Goal: Task Accomplishment & Management: Use online tool/utility

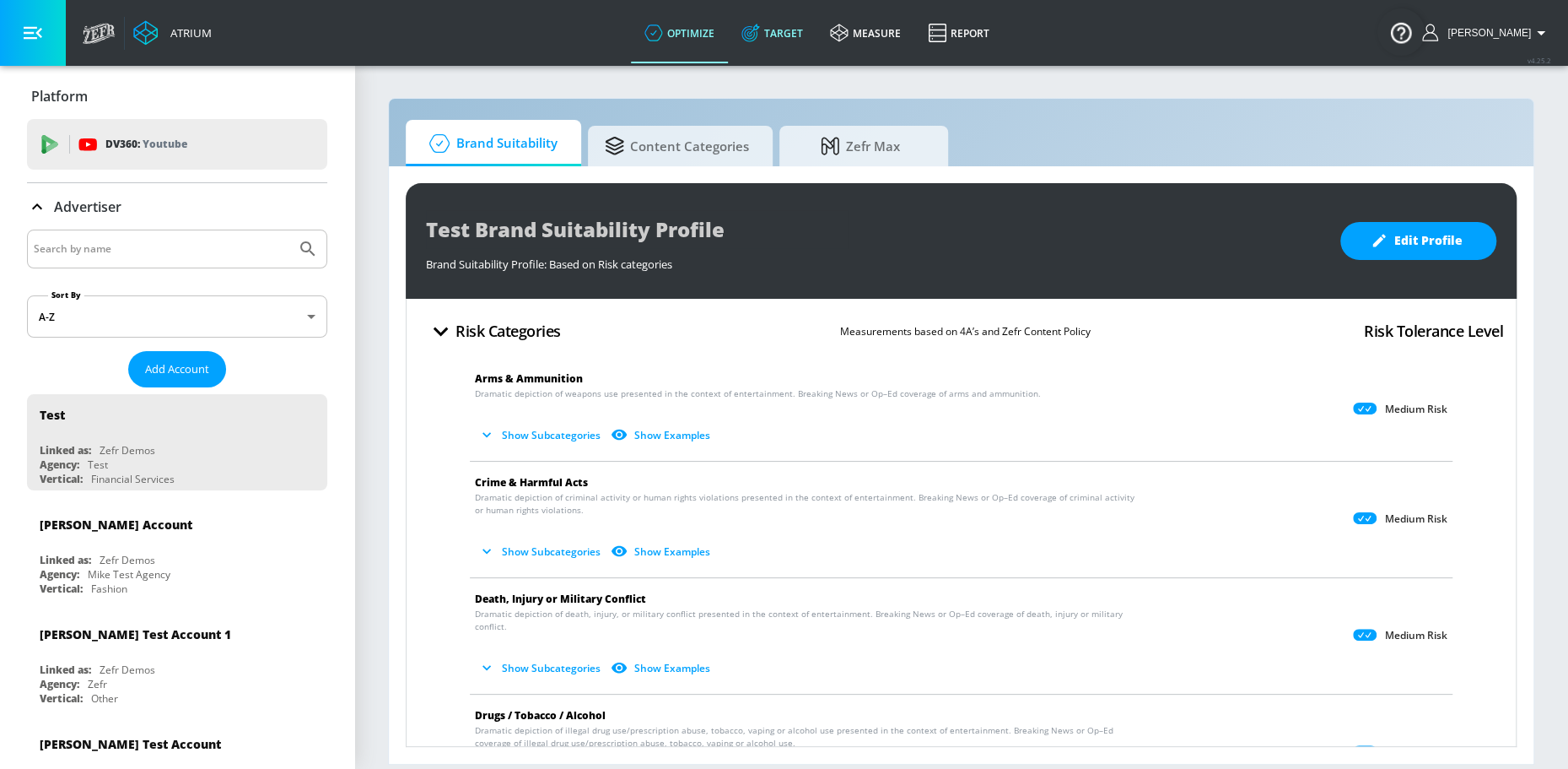
click at [802, 45] on link "Target" at bounding box center [772, 32] width 89 height 61
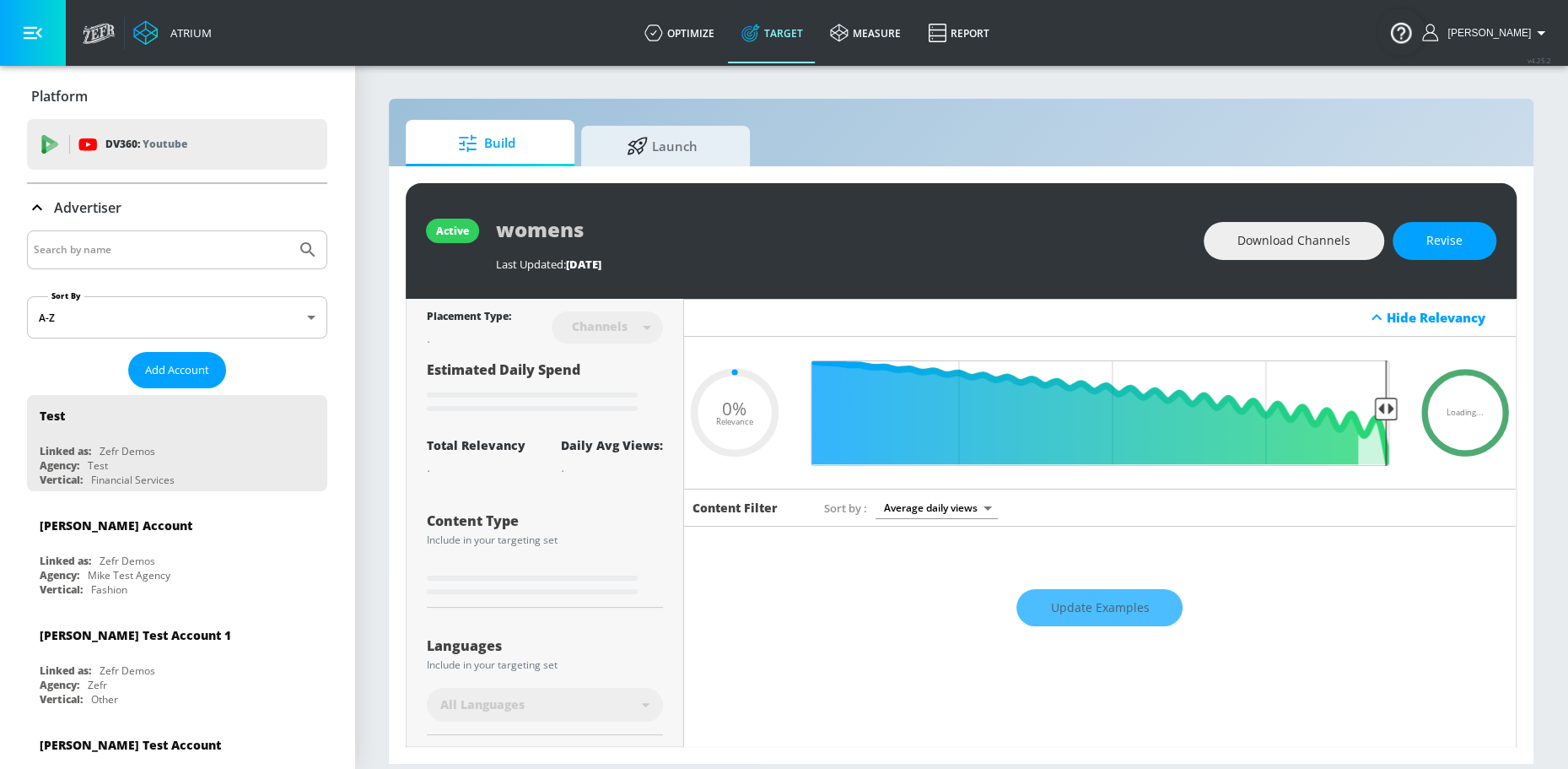
type input "0.6"
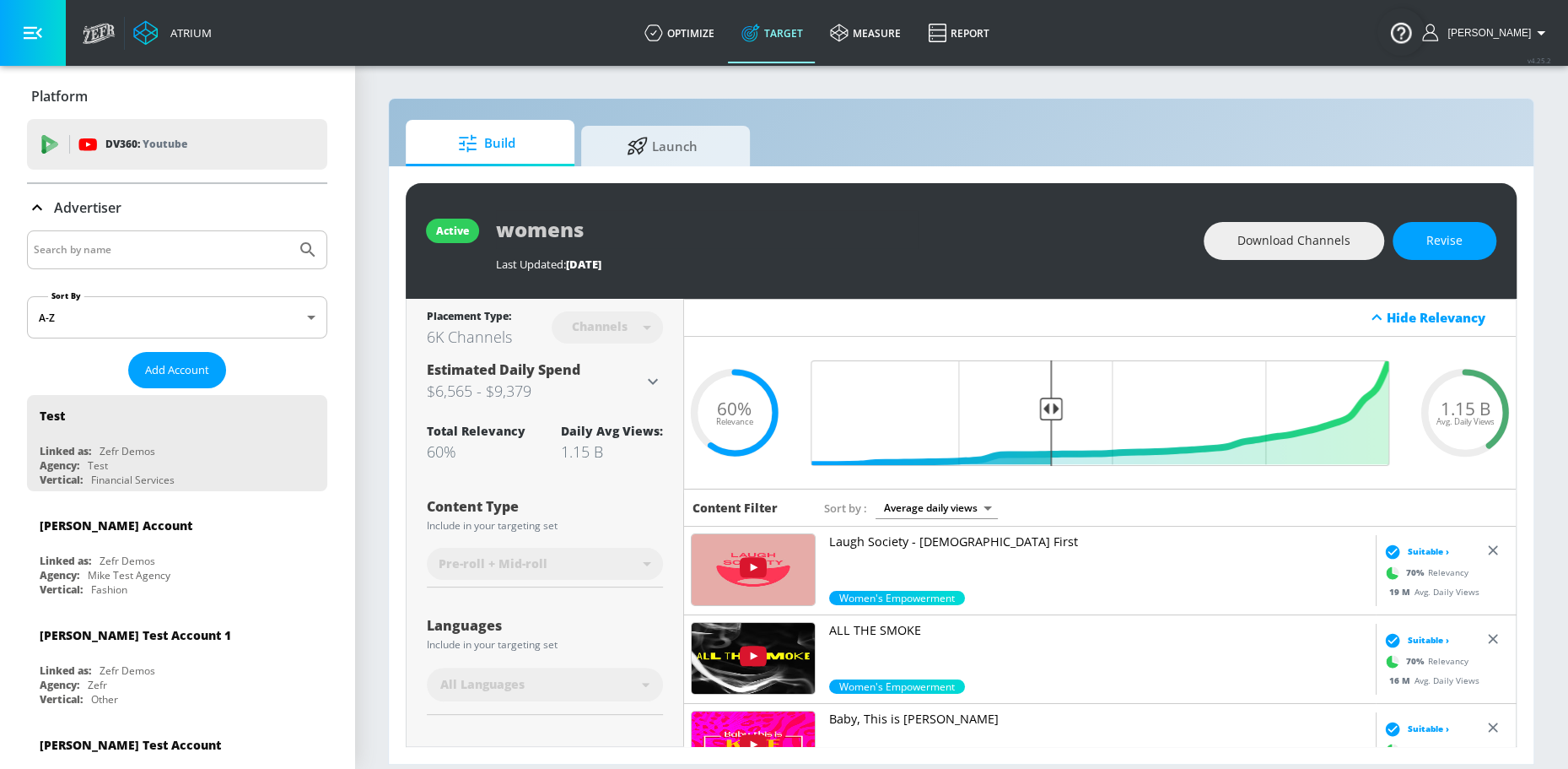
click at [142, 259] on input "Search by name" at bounding box center [162, 250] width 256 height 22
type input "lottery"
click at [289, 231] on button "Submit Search" at bounding box center [308, 250] width 38 height 38
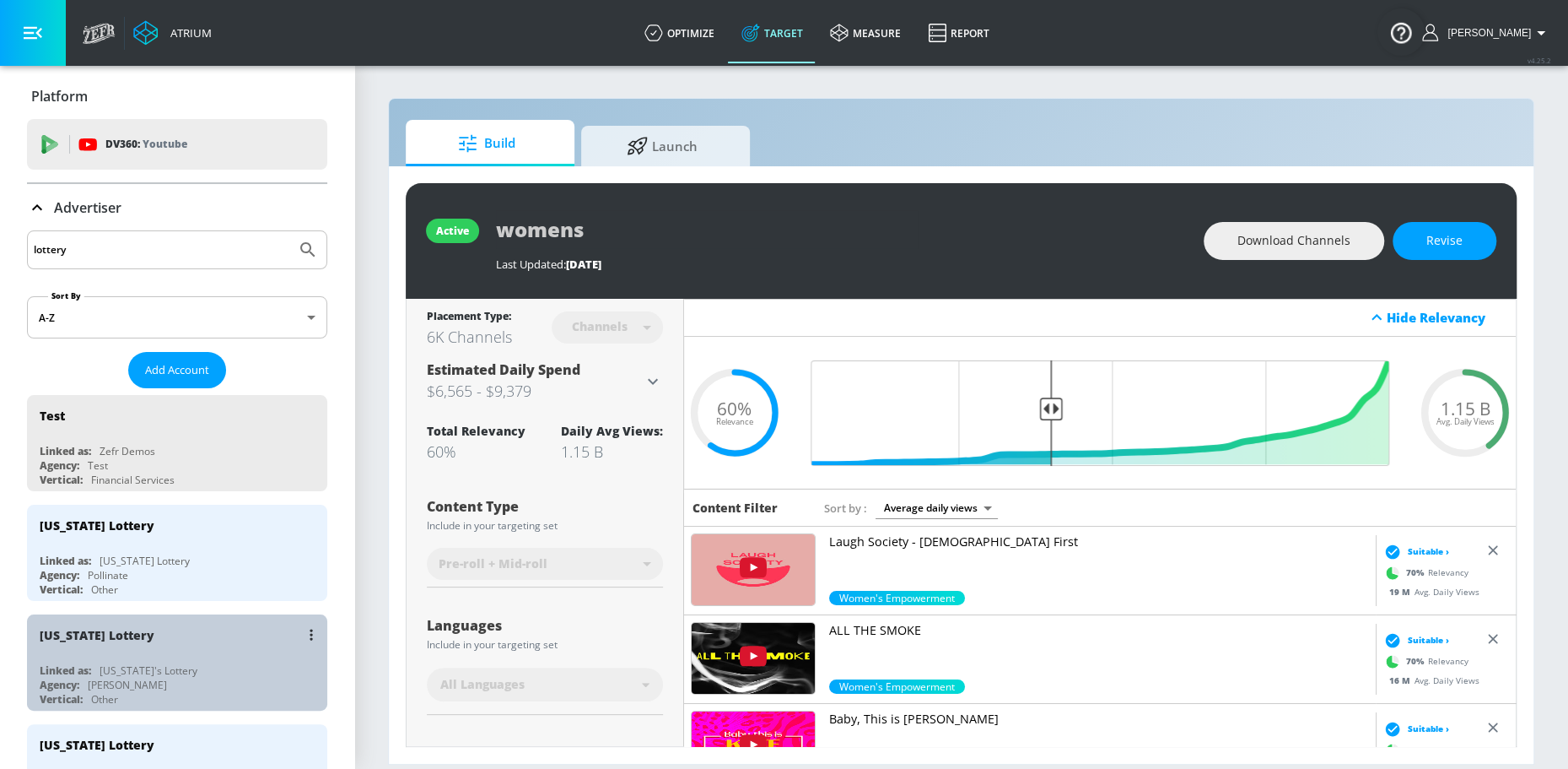
click at [192, 637] on div "[US_STATE] Lottery" at bounding box center [181, 634] width 283 height 40
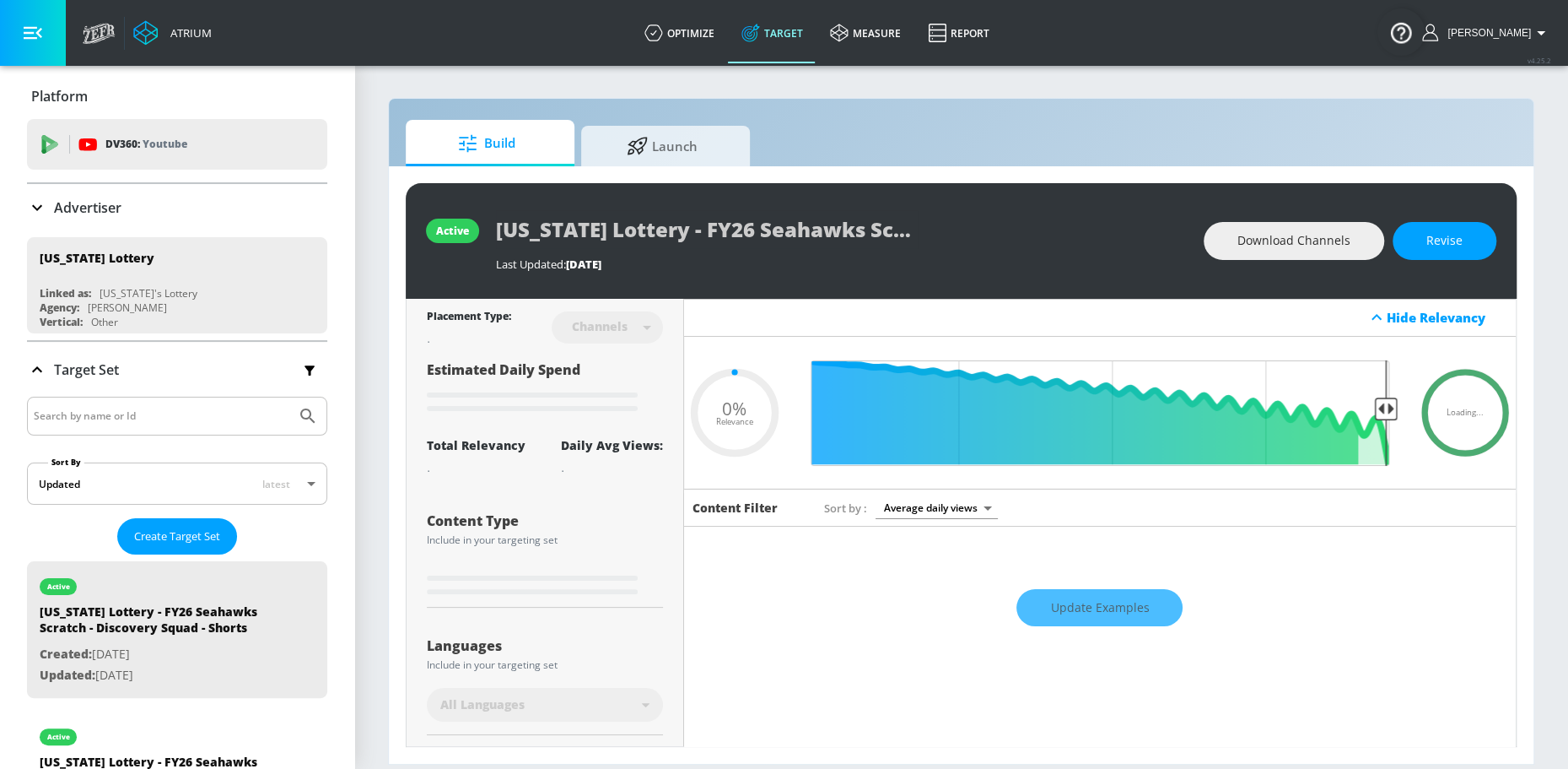
type input "0.05"
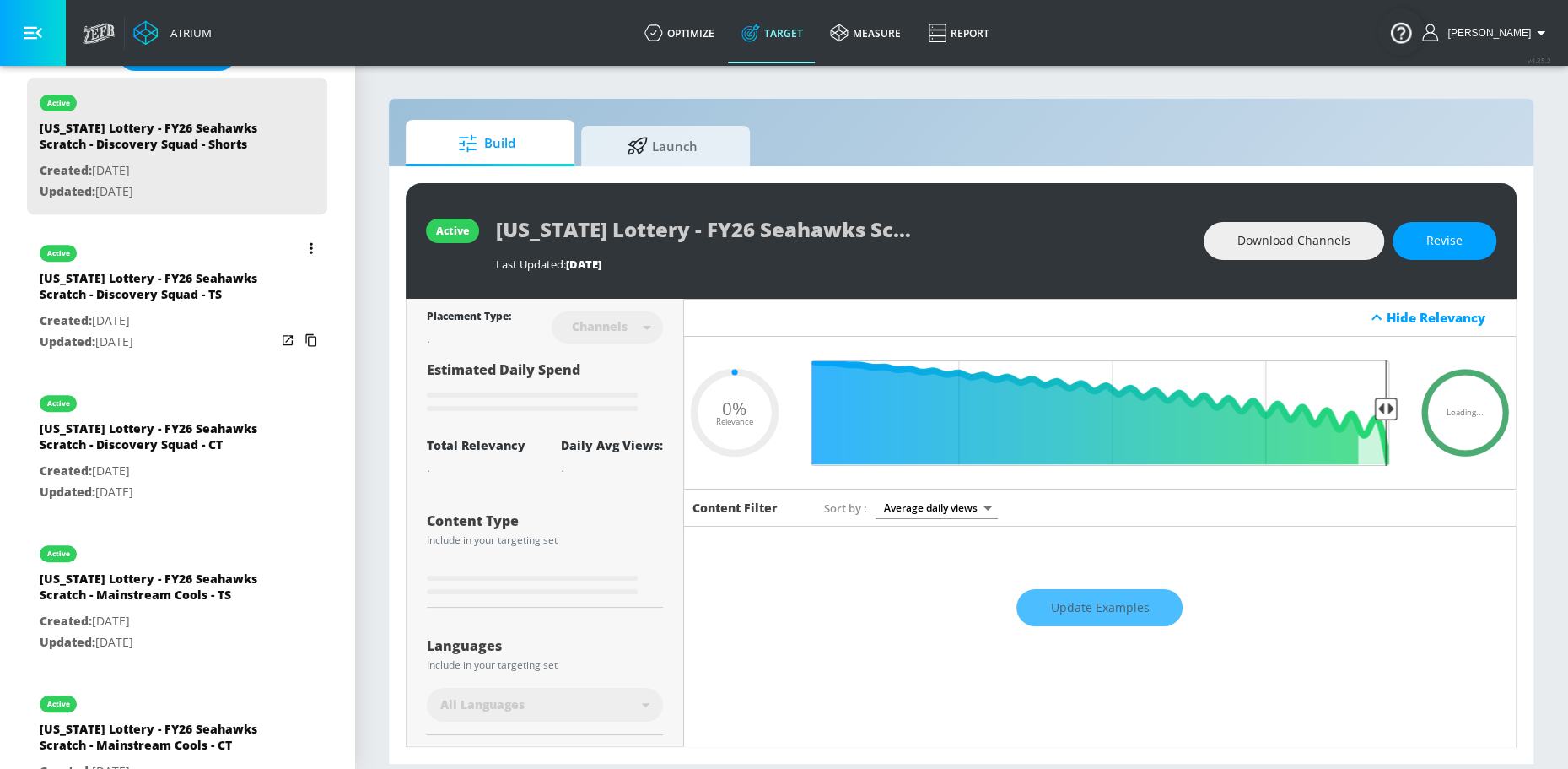
scroll to position [495, 0]
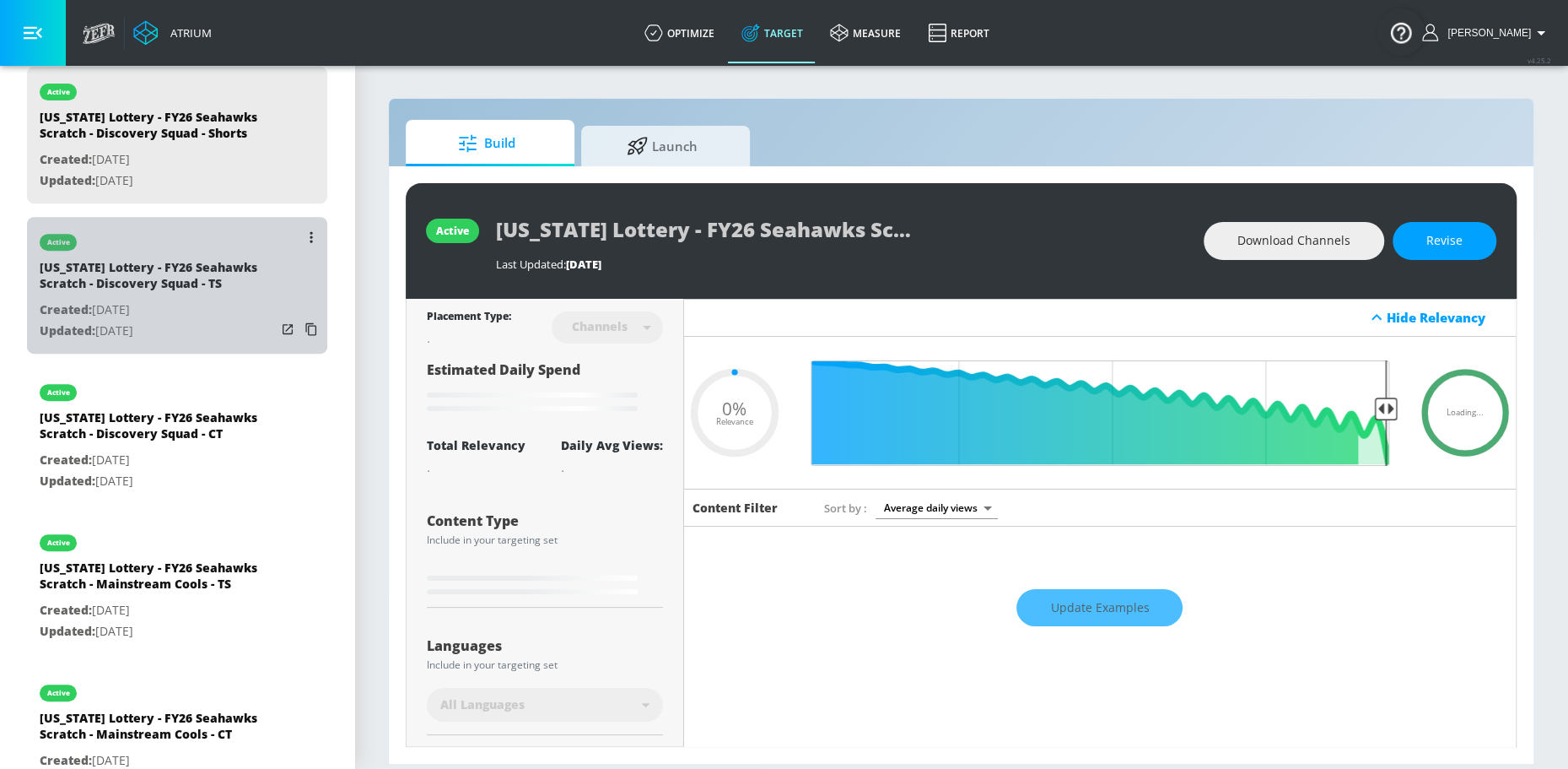
click at [175, 277] on div "[US_STATE] Lottery - FY26 Seahawks Scratch - Discovery Squad - TS" at bounding box center [157, 279] width 236 height 40
type input "[US_STATE] Lottery - FY26 Seahawks Scratch - Discovery Squad - TS"
type input "videos"
type input "0.05"
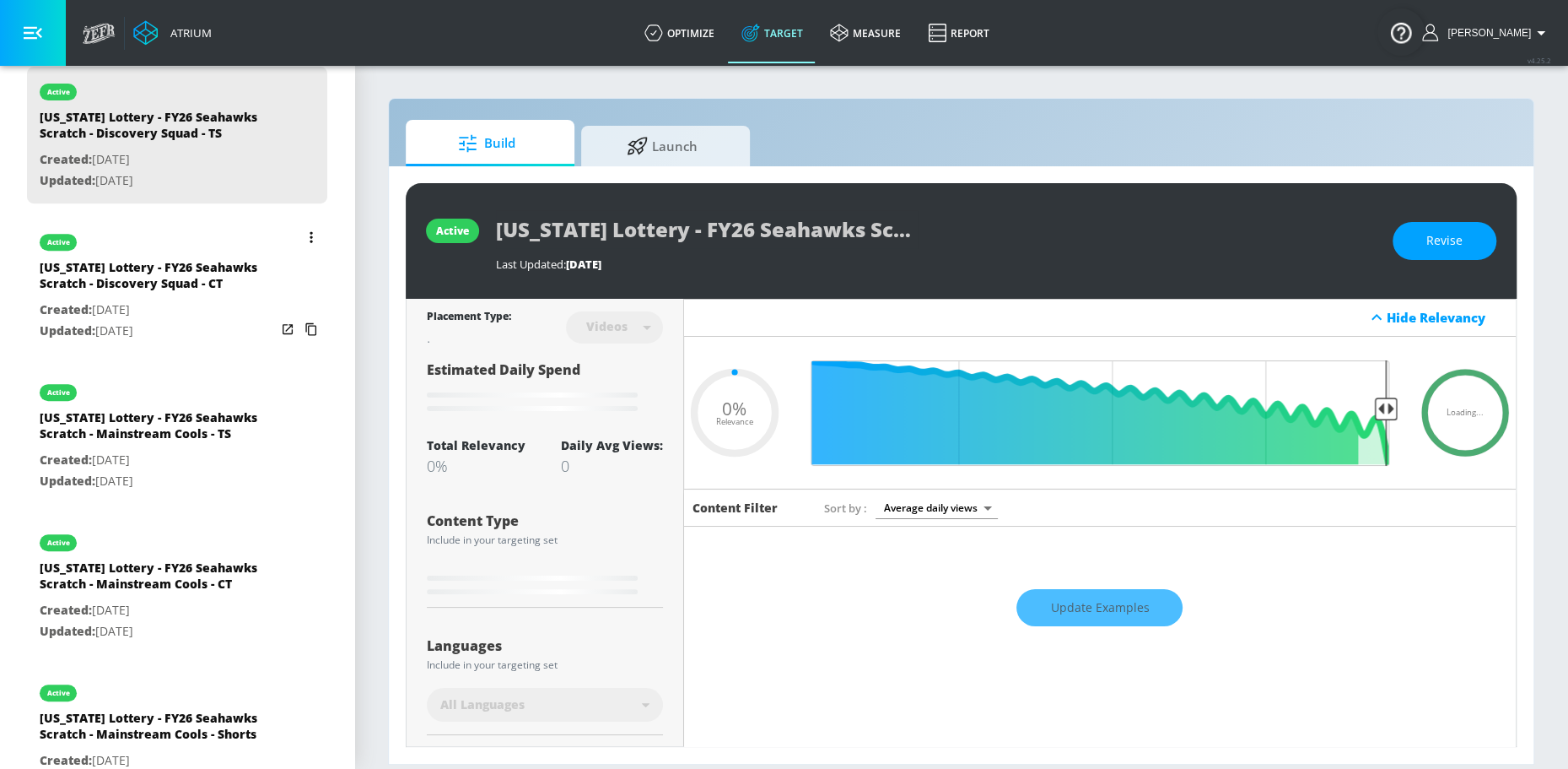
click at [189, 267] on div "[US_STATE] Lottery - FY26 Seahawks Scratch - Discovery Squad - CT" at bounding box center [157, 279] width 236 height 40
type input "[US_STATE] Lottery - FY26 Seahawks Scratch - Discovery Squad - CT"
type input "channels"
type input "0.15"
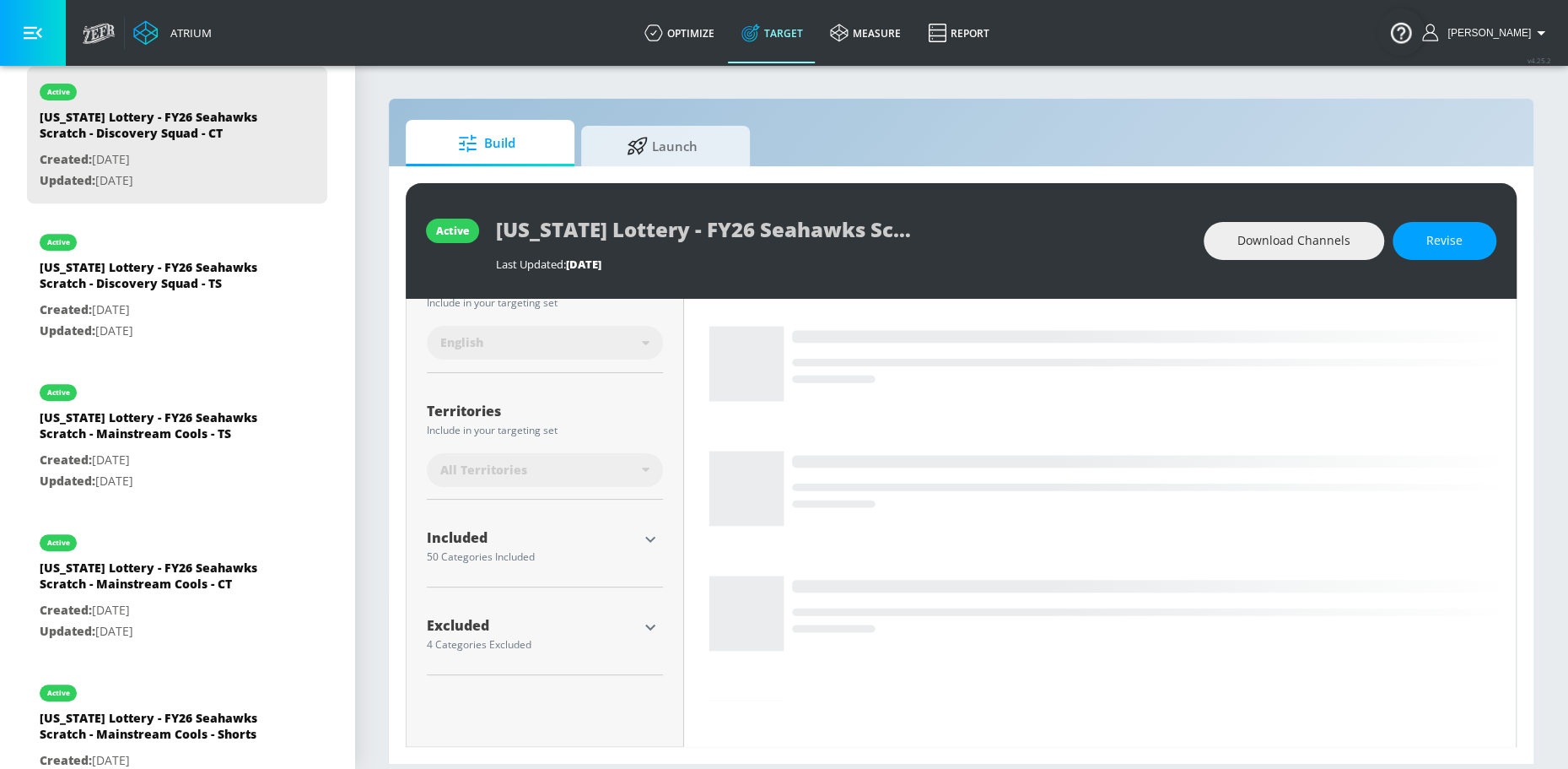
scroll to position [367, 0]
